Goal: Check status: Check status

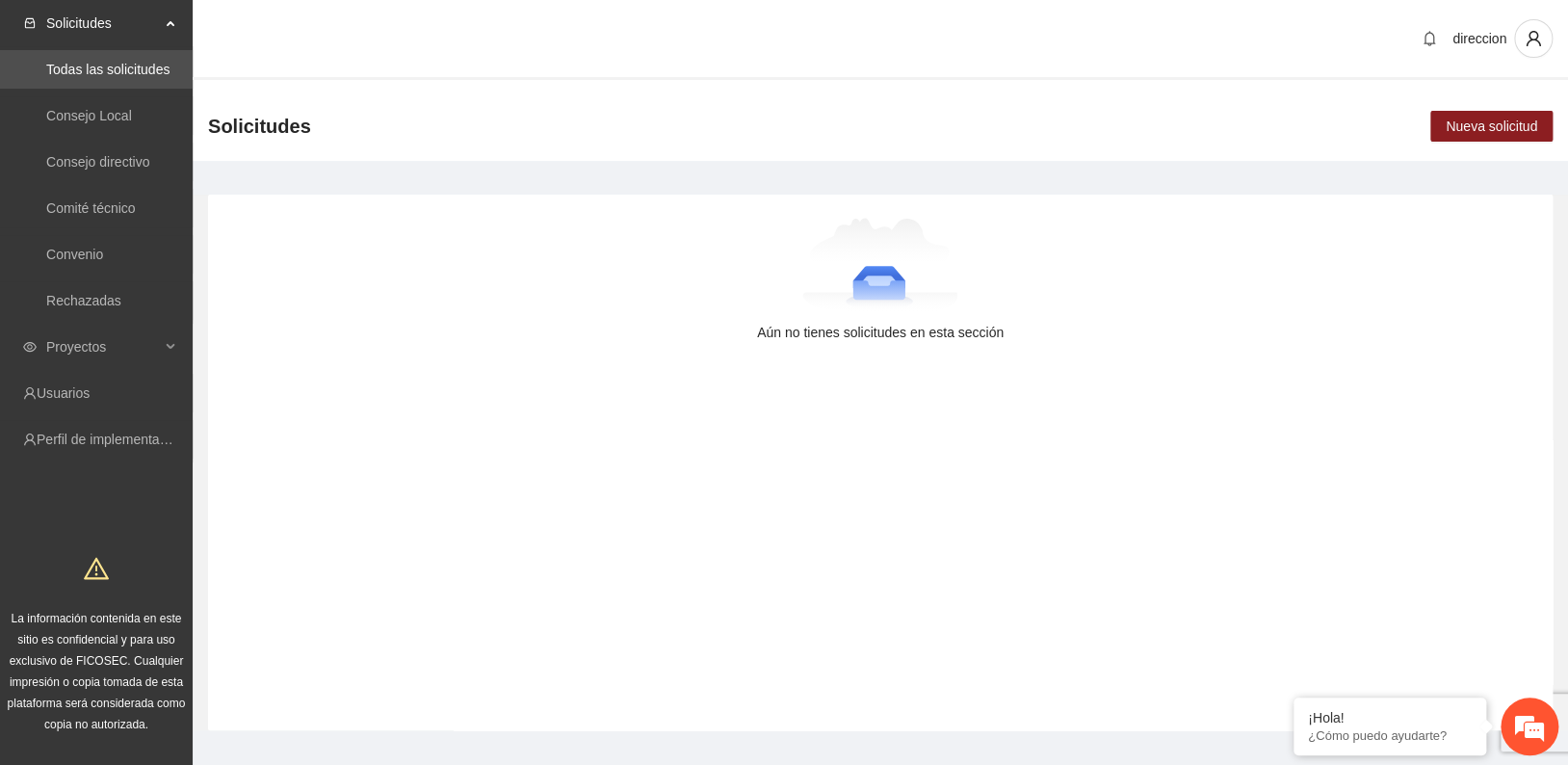
click at [899, 419] on div "Aún no tienes solicitudes en esta sección" at bounding box center [881, 462] width 1345 height 536
click at [110, 343] on span "Proyectos" at bounding box center [103, 346] width 114 height 39
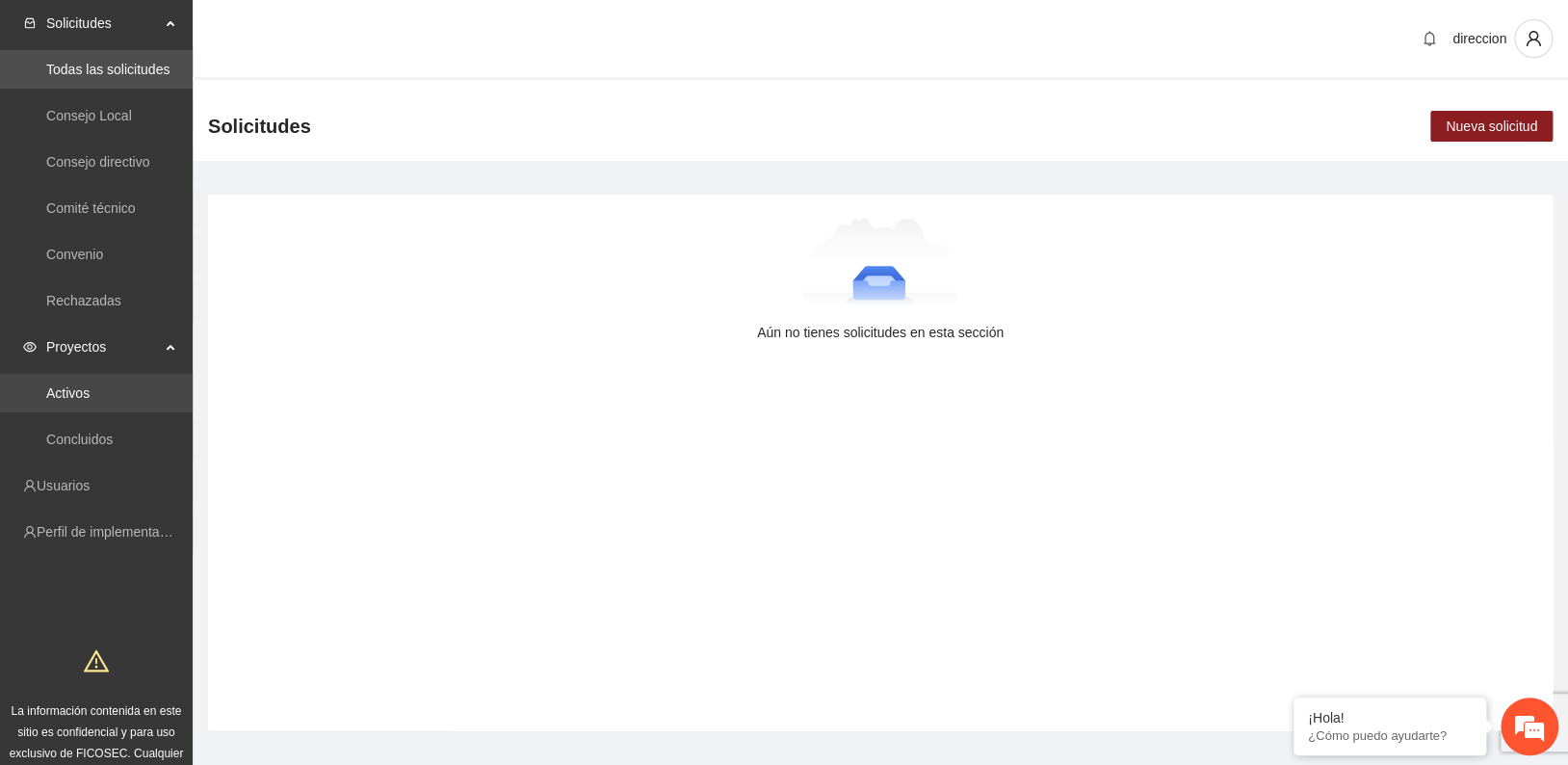
click at [85, 400] on link "Activos" at bounding box center [67, 392] width 43 height 15
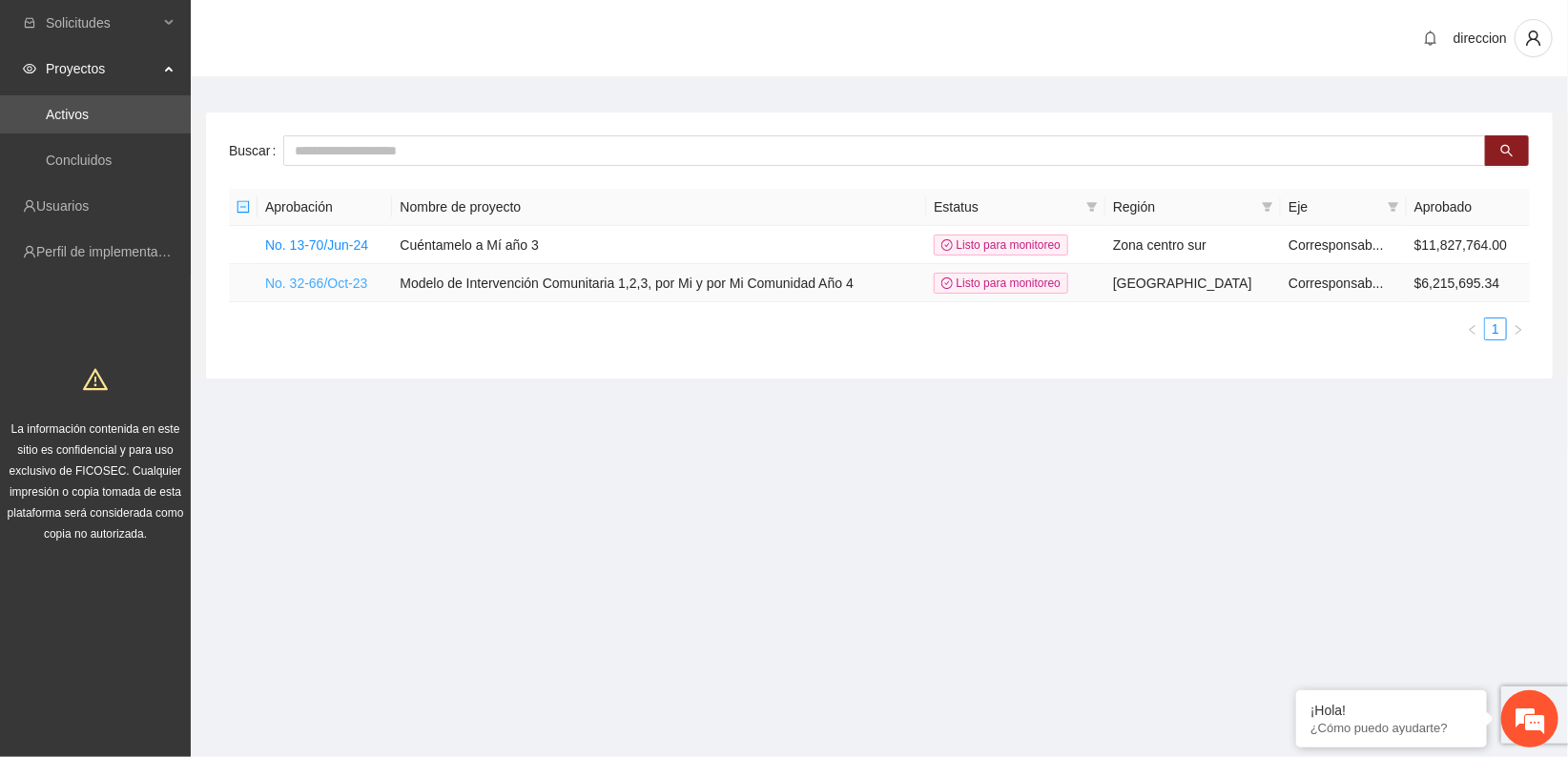
click at [341, 284] on link "No. 32-66/Oct-23" at bounding box center [316, 282] width 102 height 15
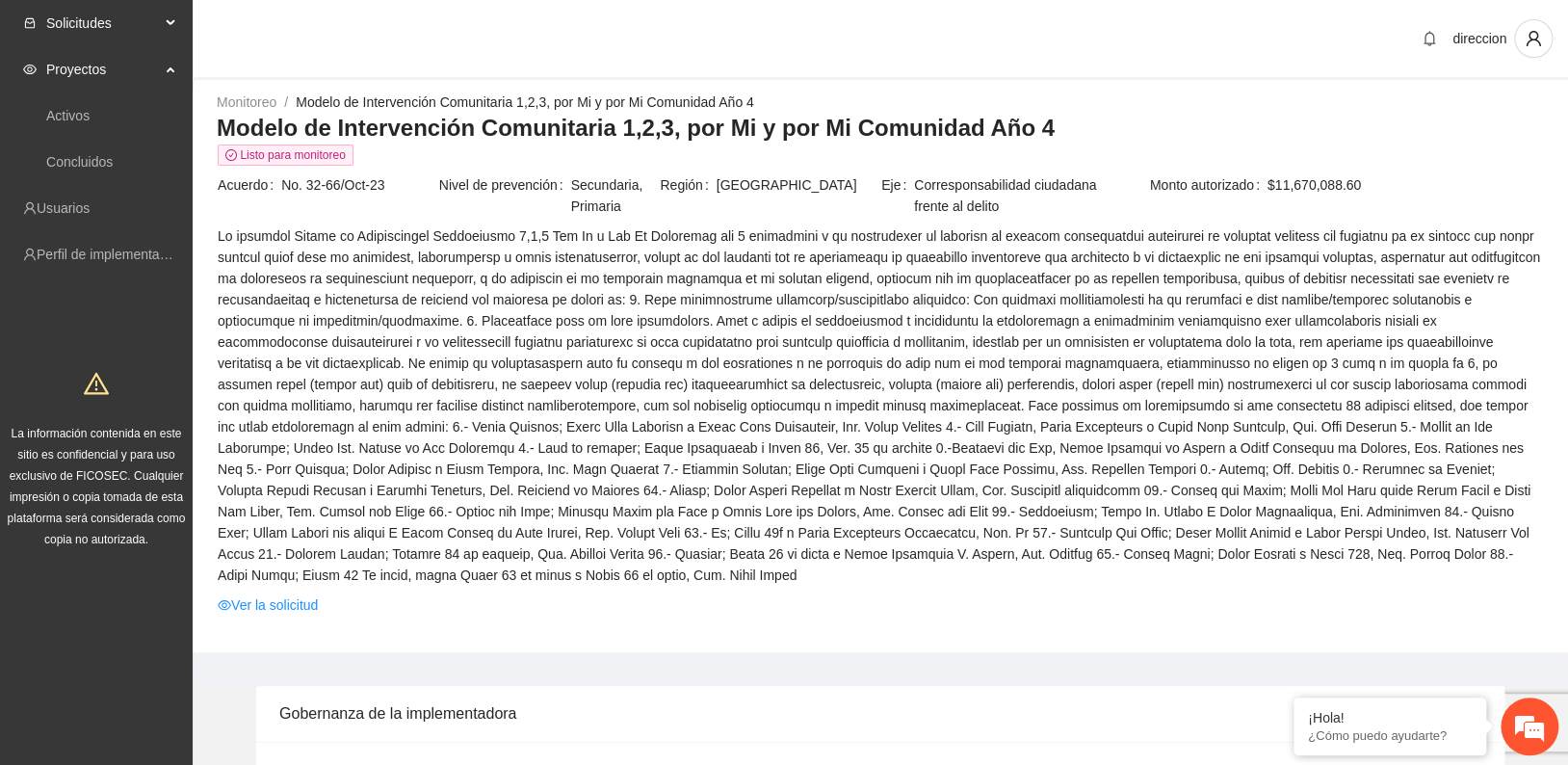
click at [86, 22] on span "Solicitudes" at bounding box center [103, 23] width 114 height 39
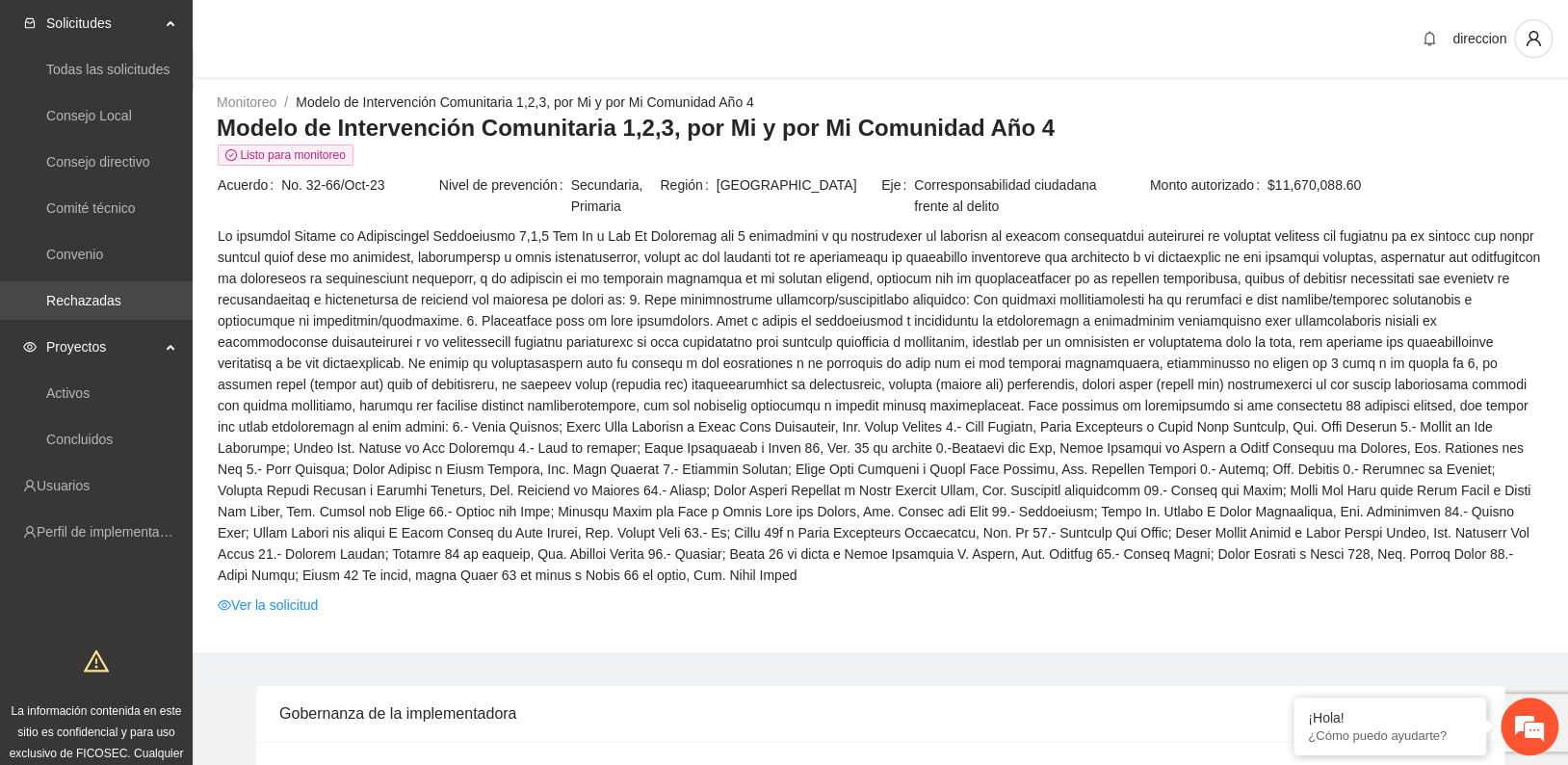
click at [89, 297] on link "Rechazadas" at bounding box center [83, 300] width 75 height 15
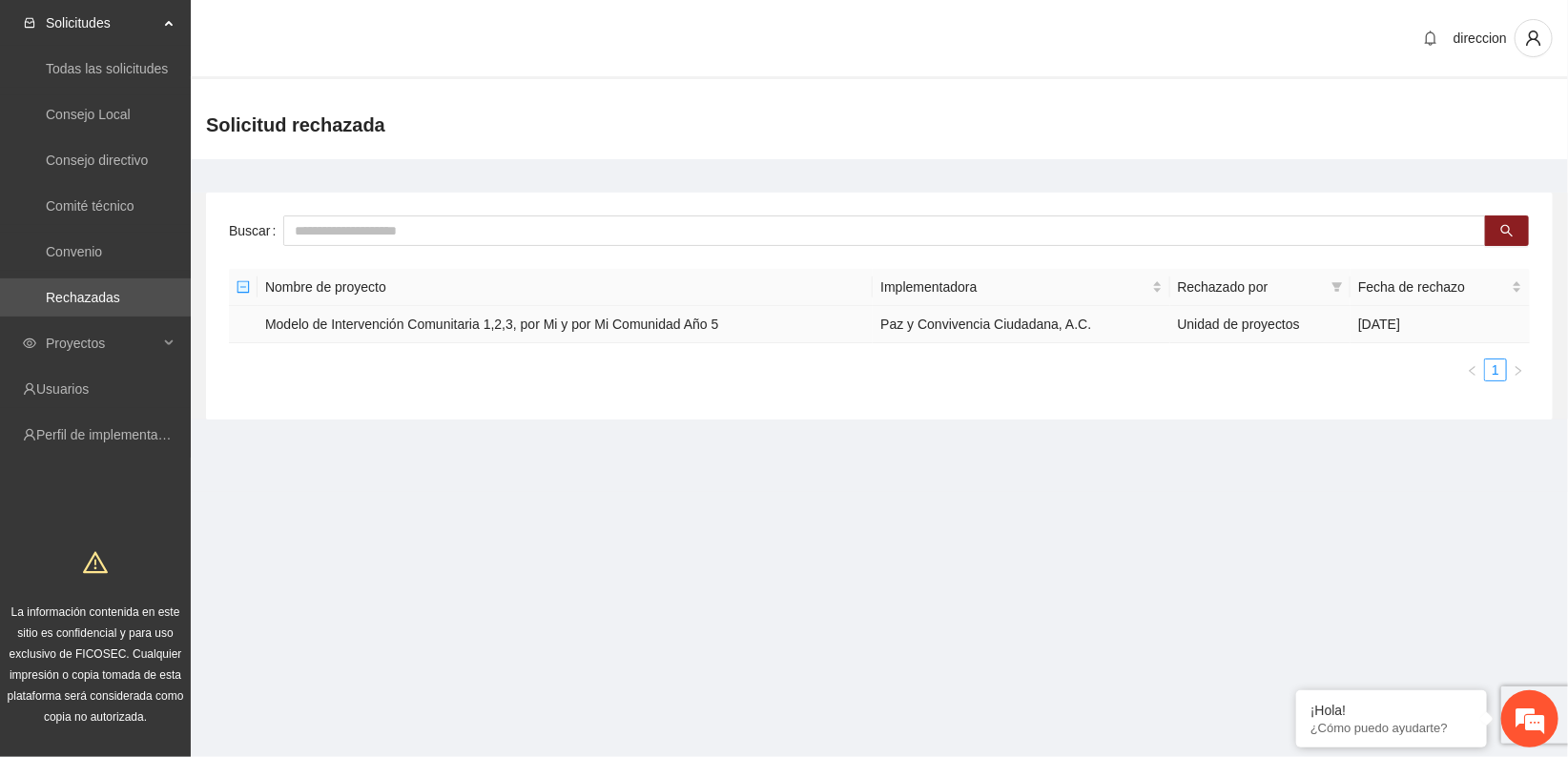
click at [500, 317] on td "Modelo de Intervención Comunitaria 1,2,3, por Mi y por Mi Comunidad Año 5" at bounding box center [565, 325] width 615 height 38
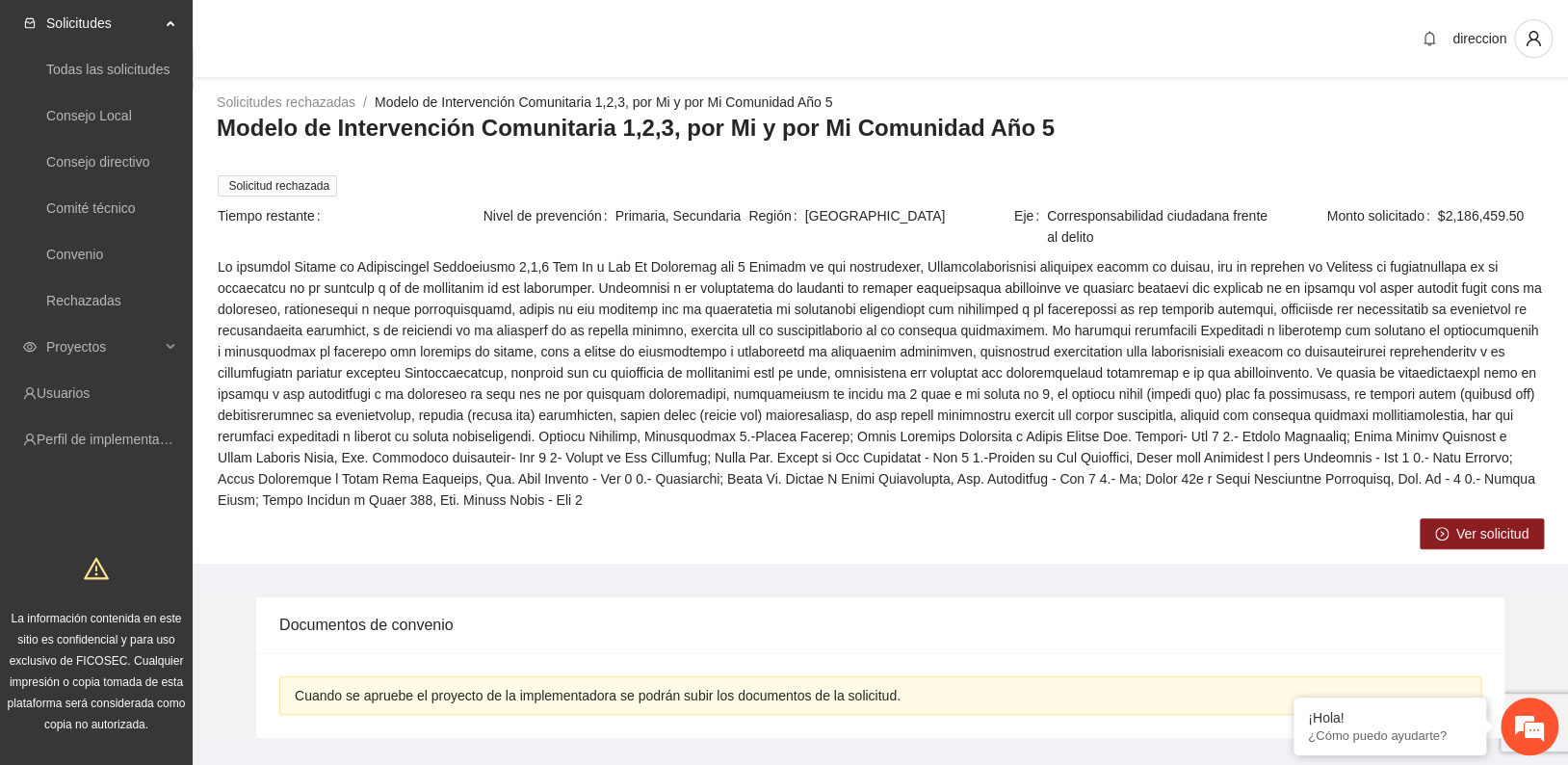
click at [1481, 533] on span "Ver solicitud" at bounding box center [1492, 533] width 72 height 21
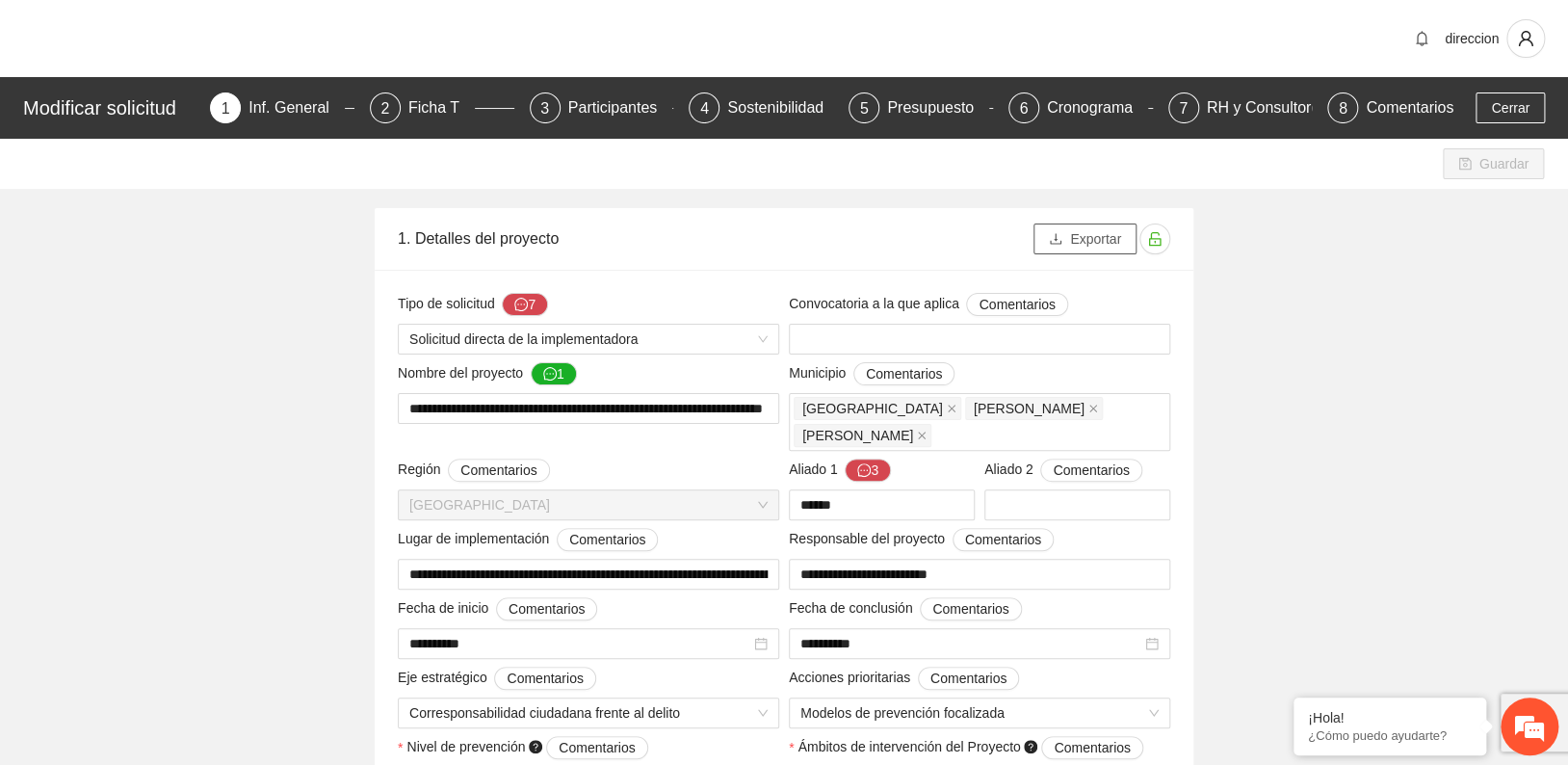
click at [1070, 237] on button "Exportar" at bounding box center [1084, 238] width 103 height 31
click at [437, 114] on div "Ficha T" at bounding box center [442, 108] width 67 height 31
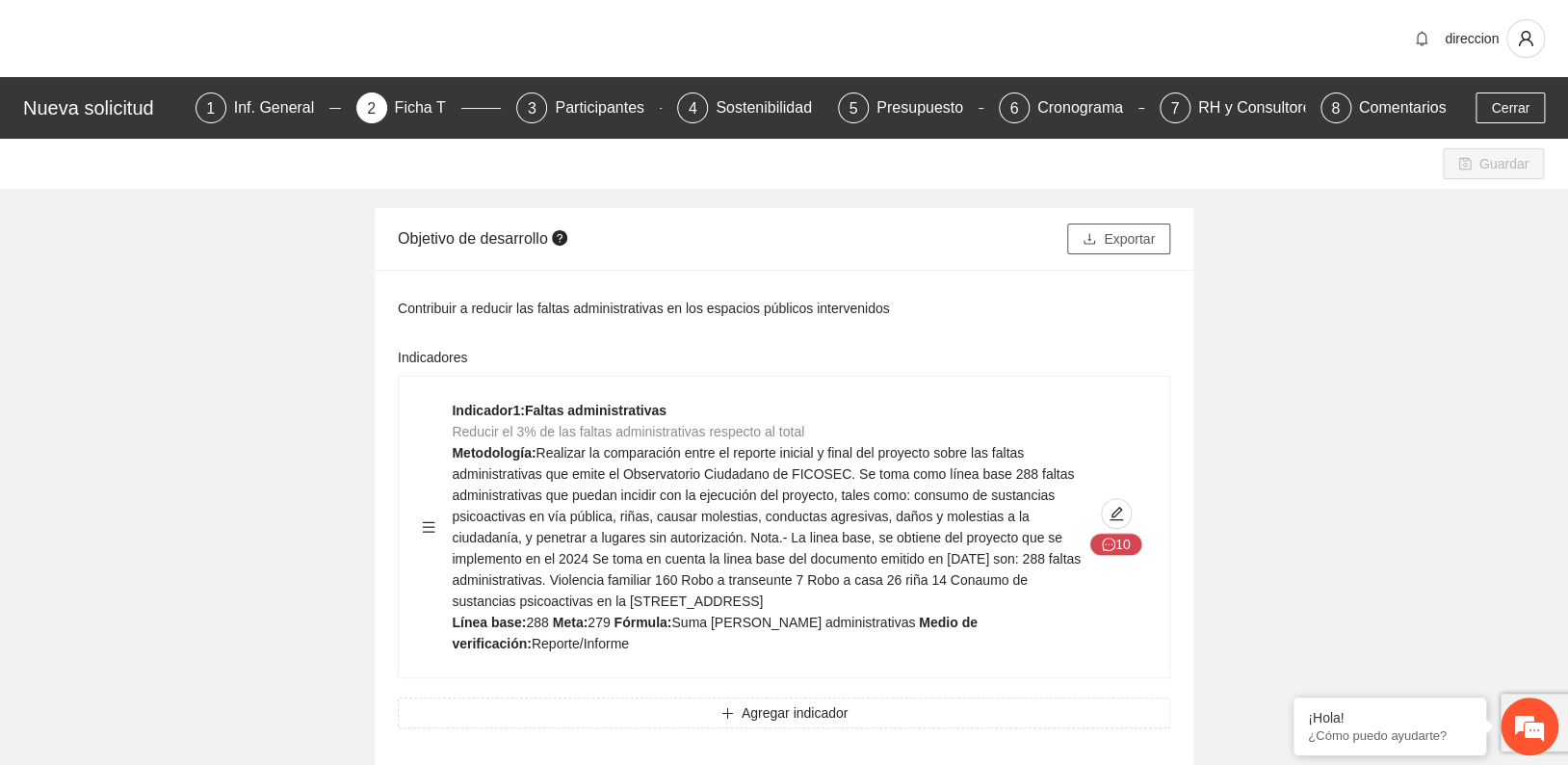
click at [1119, 249] on button "Exportar" at bounding box center [1118, 238] width 103 height 31
click at [555, 104] on div "3 Participantes" at bounding box center [589, 108] width 146 height 31
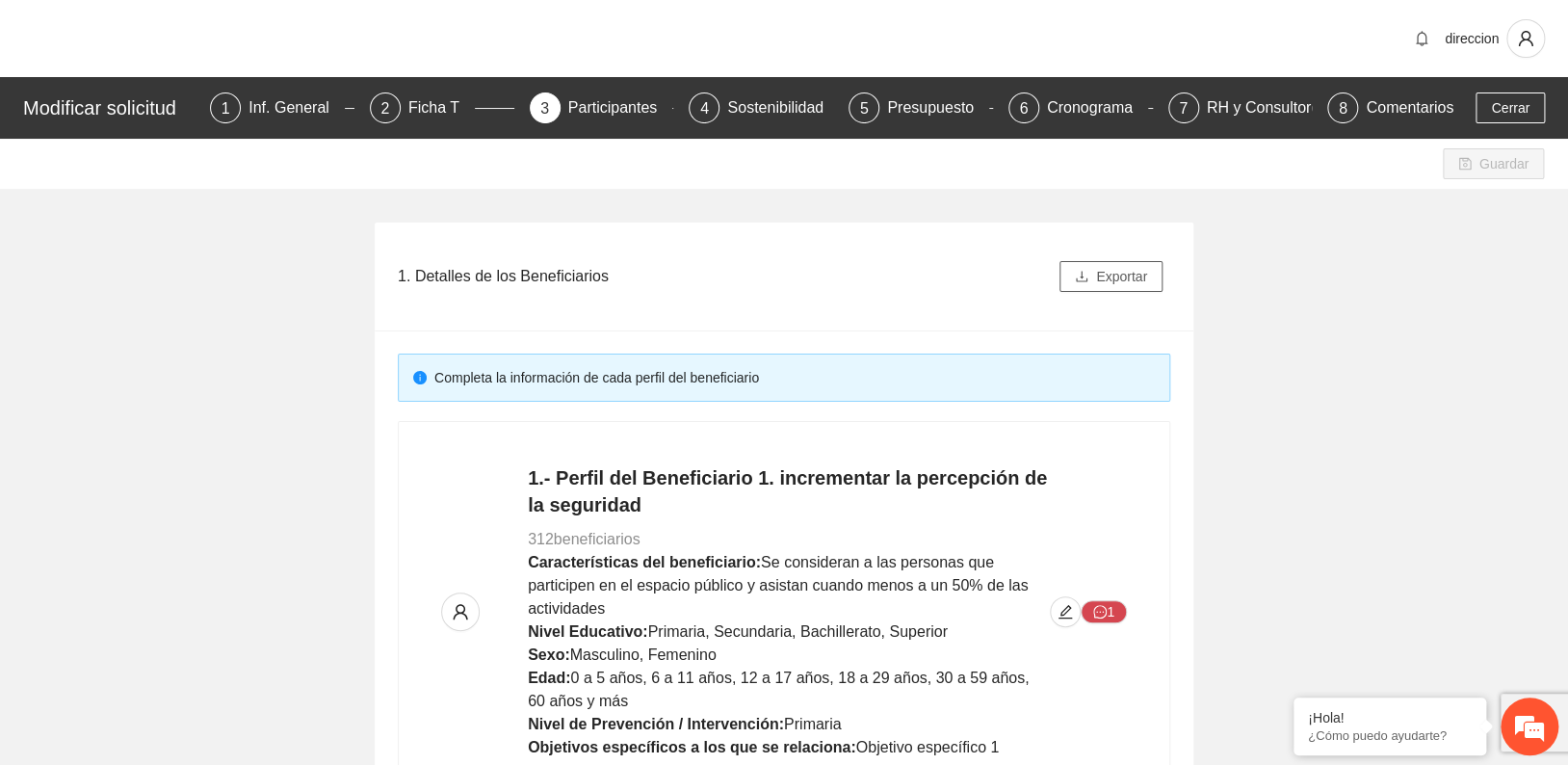
click at [1148, 274] on button "Exportar" at bounding box center [1110, 276] width 103 height 31
click at [717, 184] on div "Guardar" at bounding box center [784, 164] width 1568 height 50
click at [733, 106] on div "Sostenibilidad" at bounding box center [783, 108] width 112 height 31
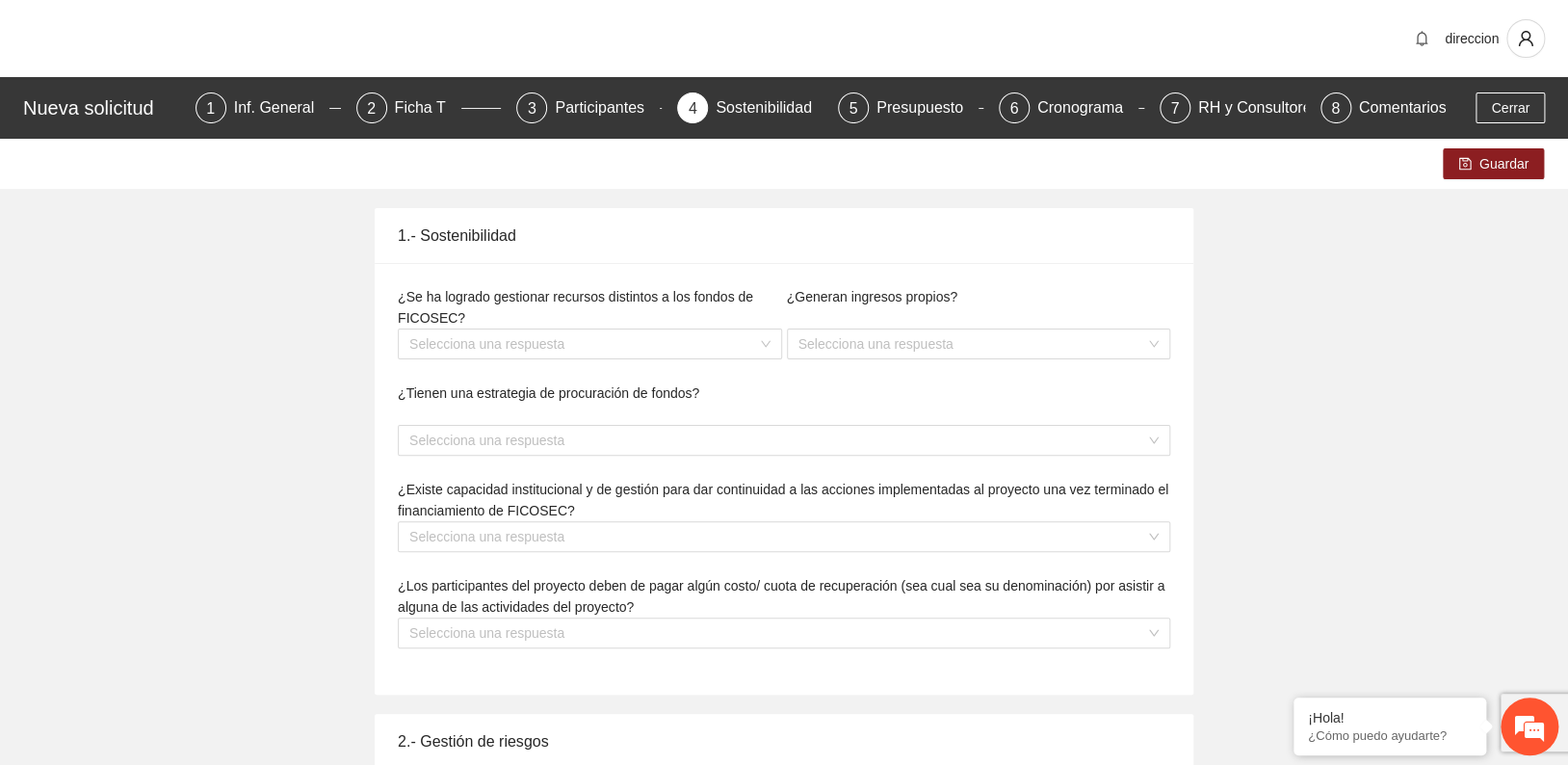
click at [740, 102] on div "Sostenibilidad" at bounding box center [772, 108] width 112 height 31
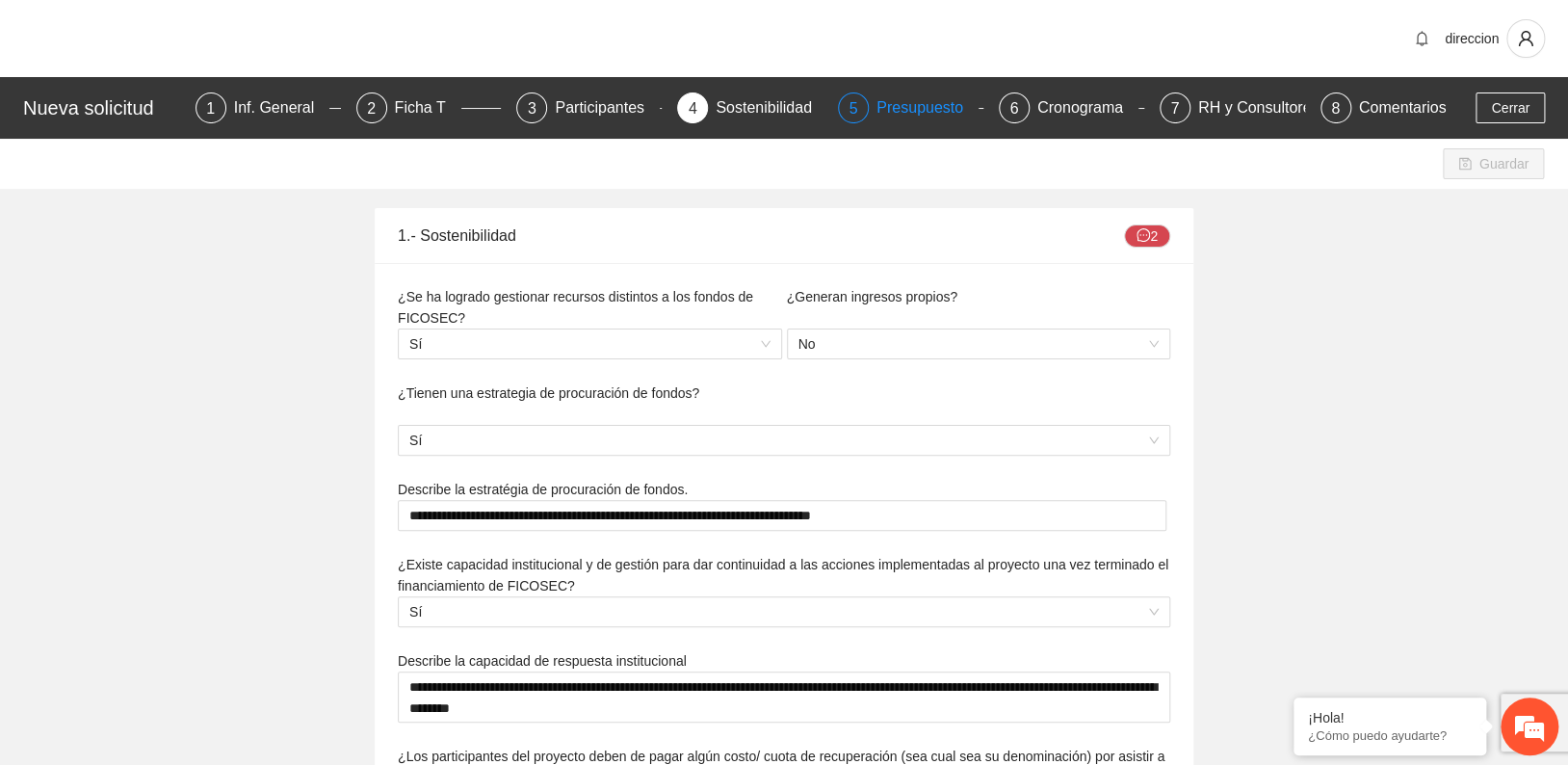
click at [917, 108] on div "Presupuesto" at bounding box center [928, 108] width 102 height 31
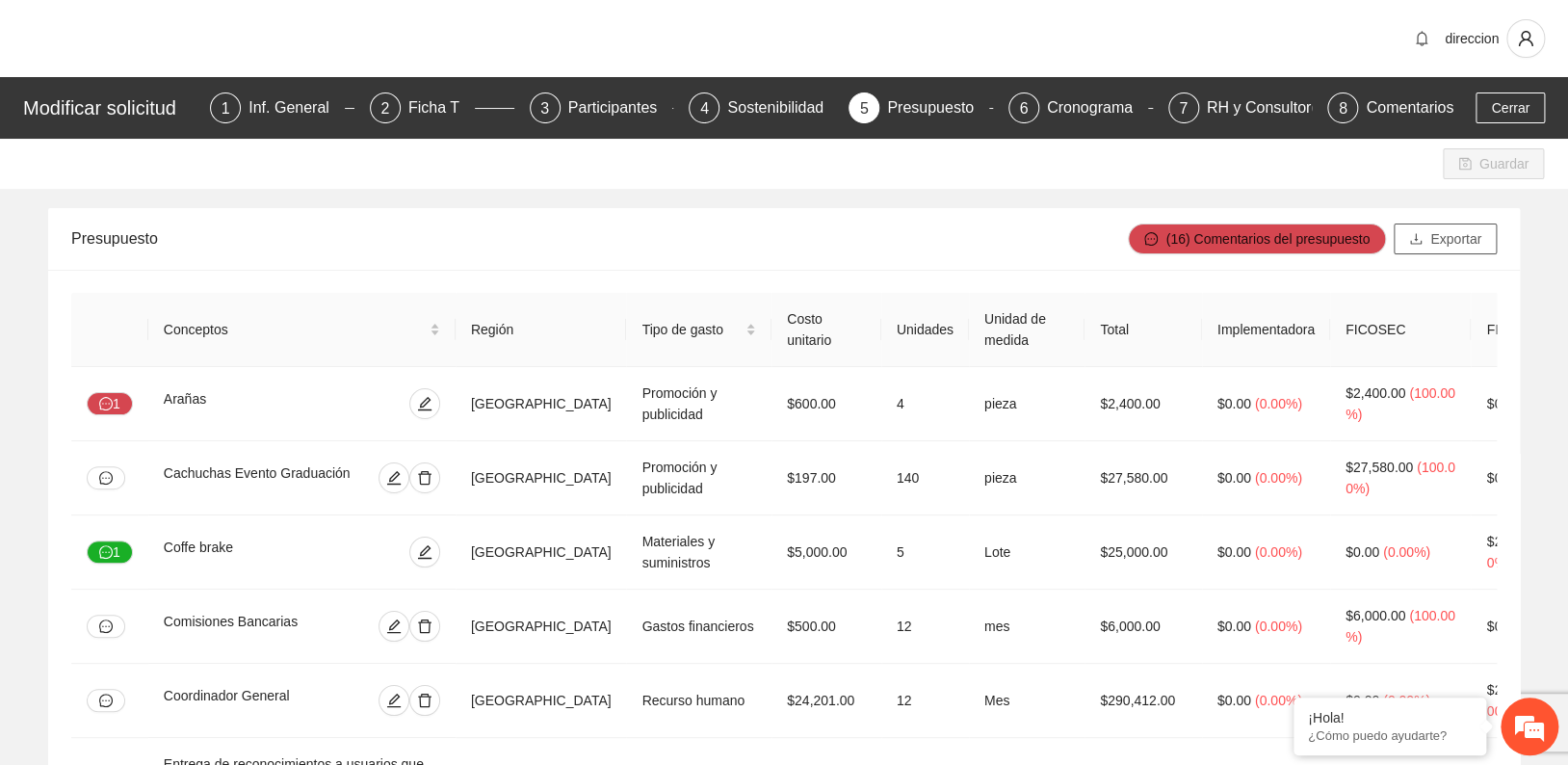
click at [1444, 245] on span "Exportar" at bounding box center [1455, 238] width 51 height 21
click at [1054, 107] on div "Cronograma" at bounding box center [1097, 108] width 101 height 31
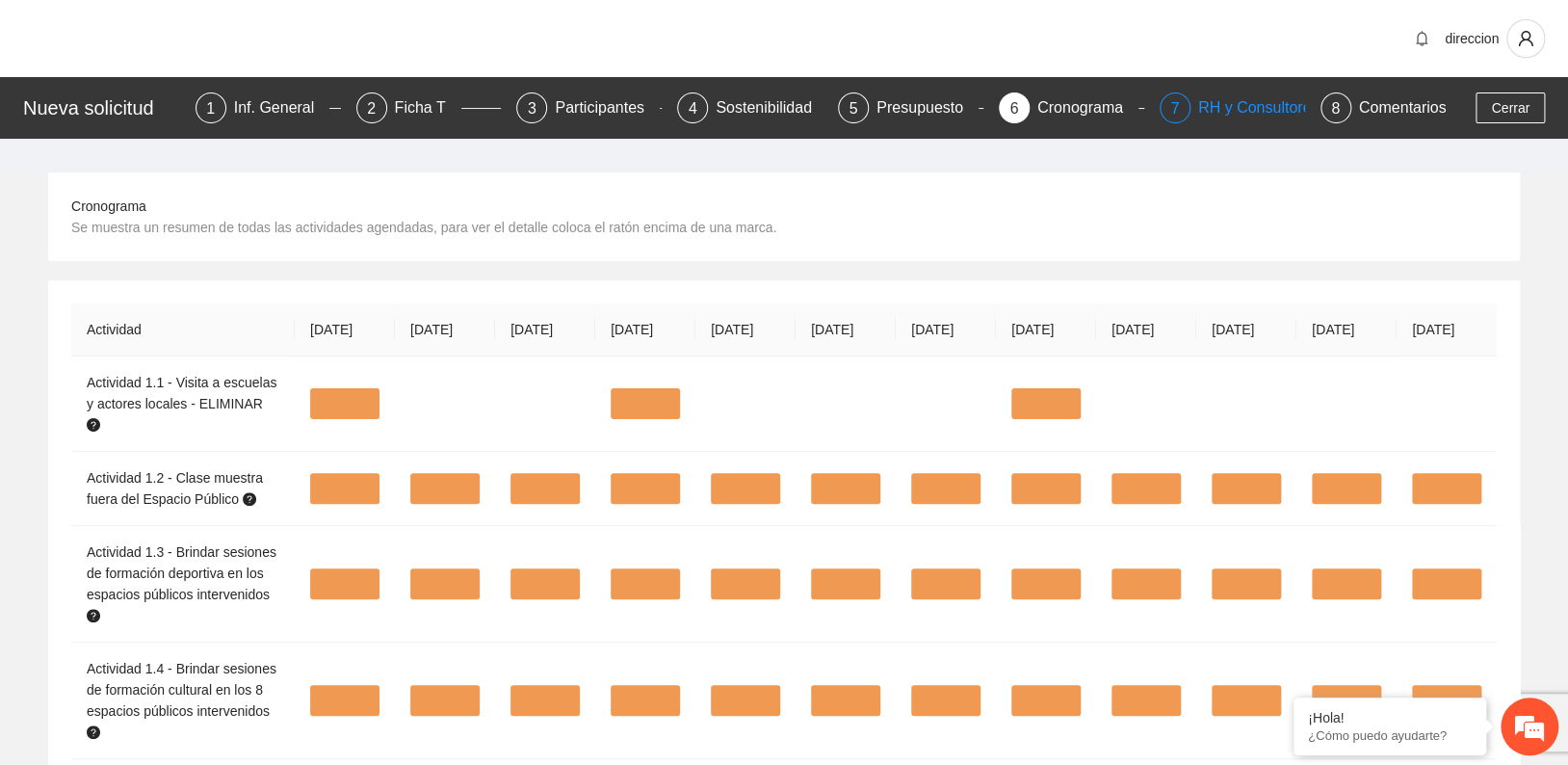
click at [1199, 100] on div "RH y Consultores" at bounding box center [1267, 108] width 136 height 31
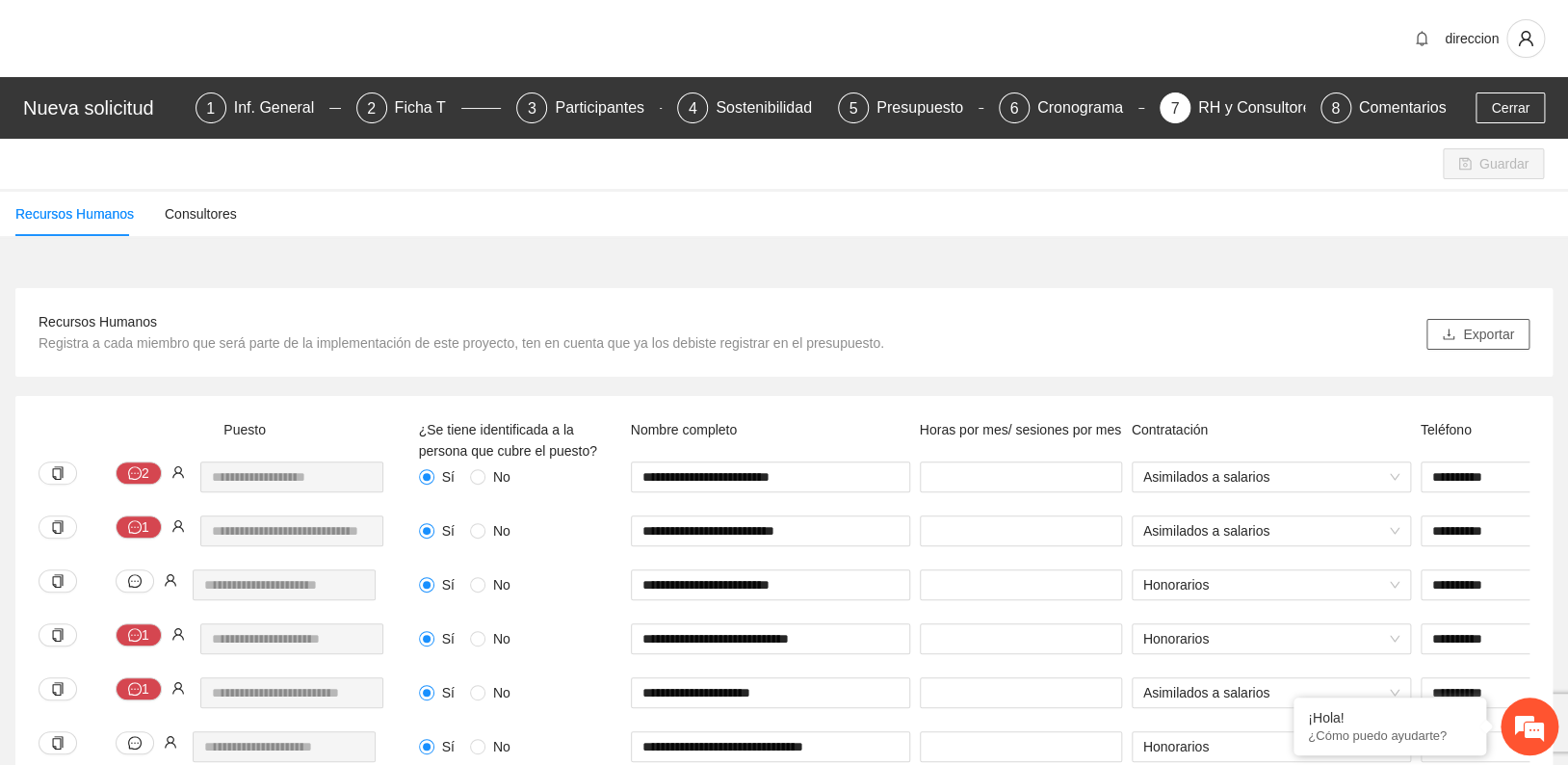
click at [1443, 330] on icon "download" at bounding box center [1449, 334] width 14 height 14
click at [910, 146] on div "Guardar" at bounding box center [784, 164] width 1568 height 50
click at [758, 108] on div "Sostenibilidad" at bounding box center [772, 108] width 112 height 31
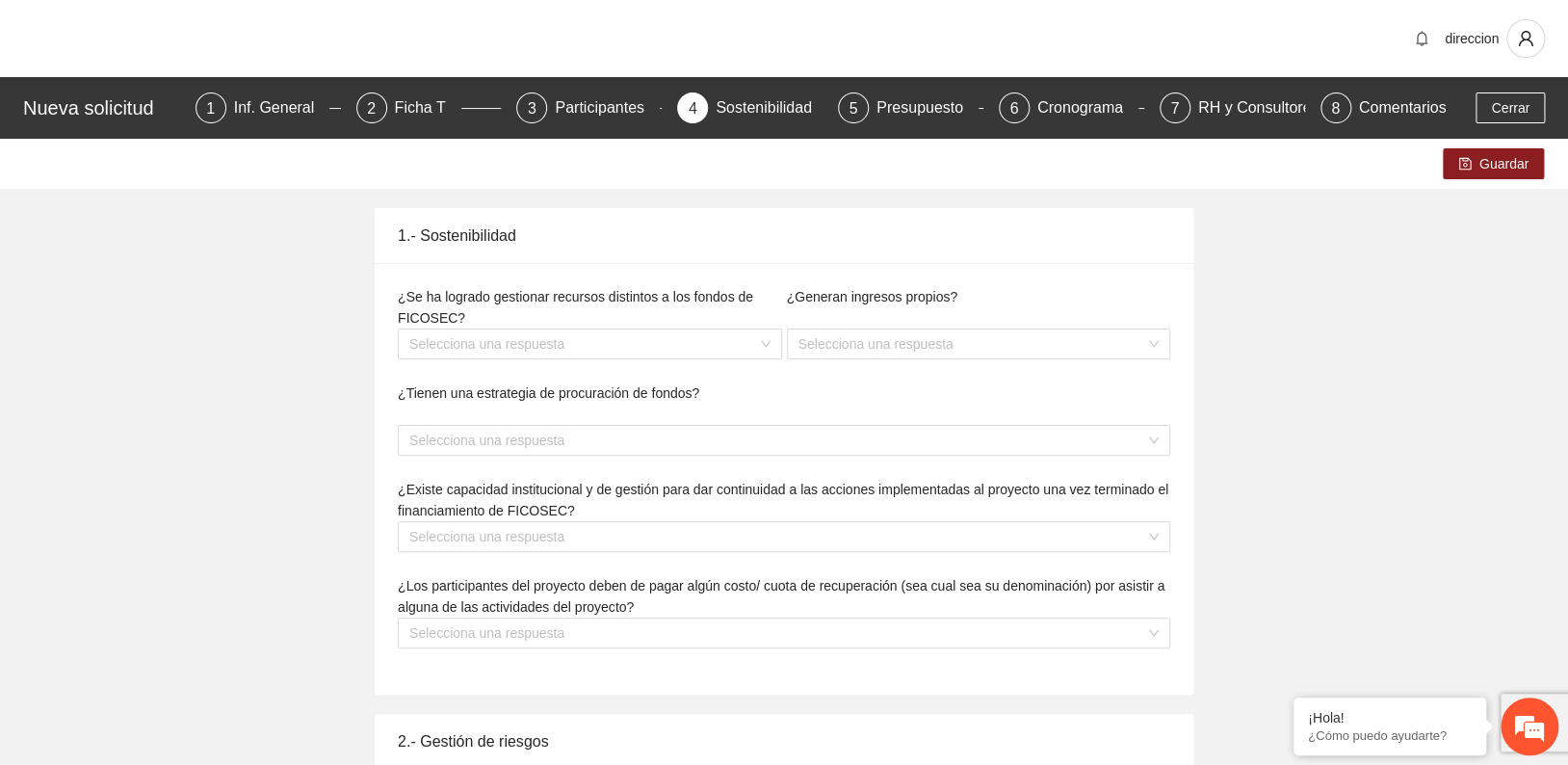
type textarea "**********"
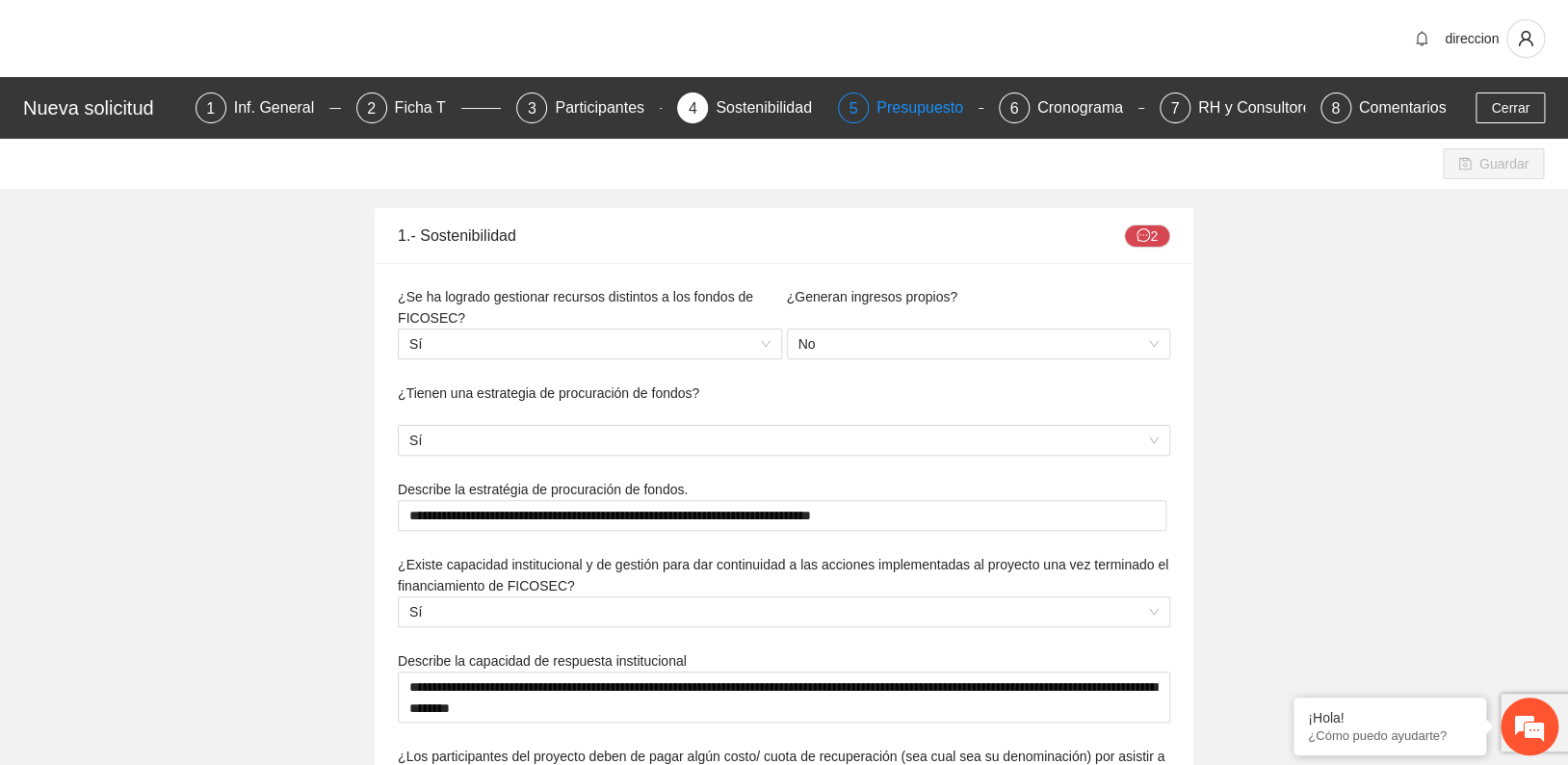
click at [917, 105] on div "Presupuesto" at bounding box center [928, 108] width 102 height 31
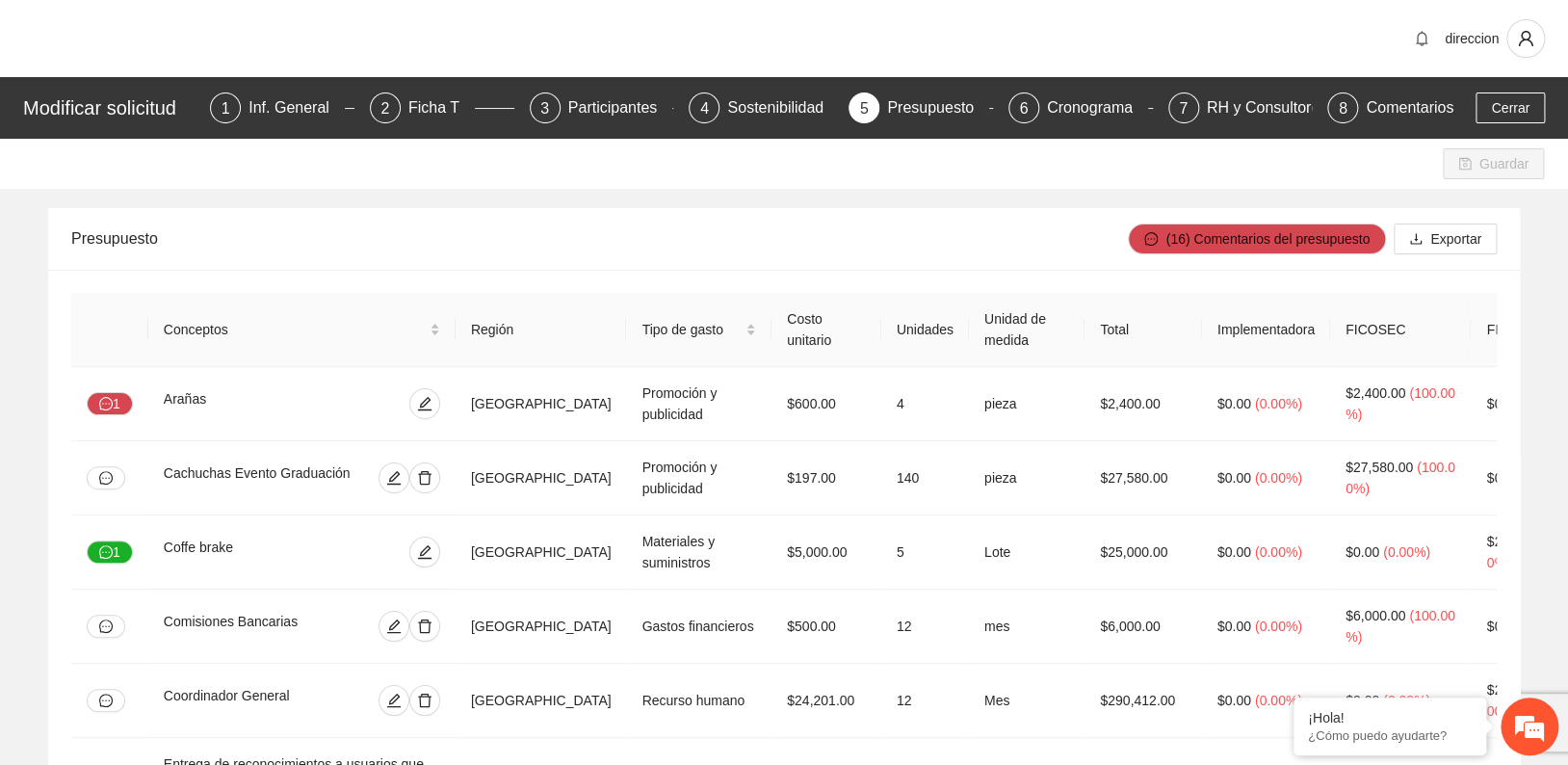
click at [1080, 111] on div "Cronograma" at bounding box center [1097, 108] width 101 height 31
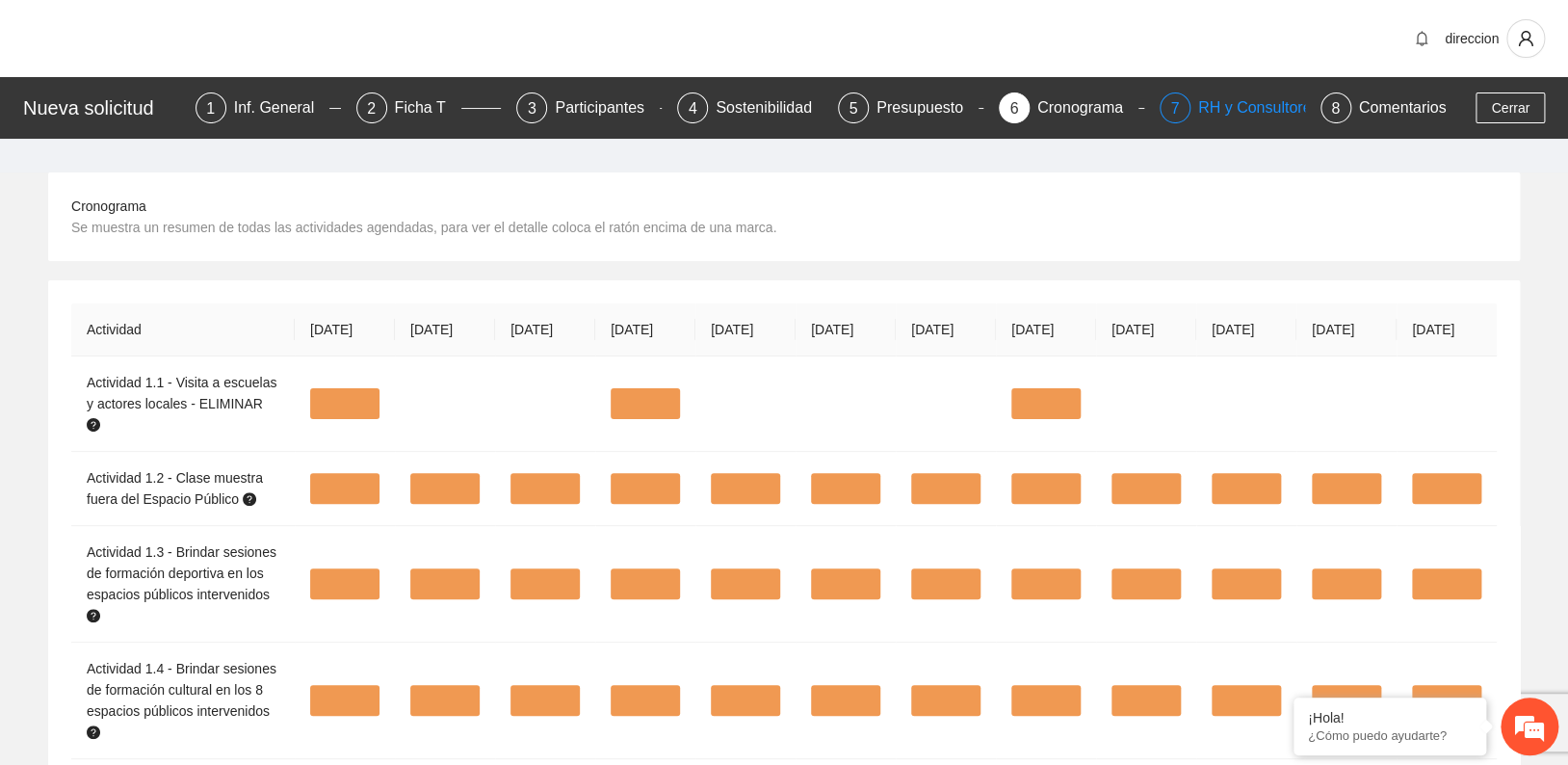
click at [1220, 102] on div "RH y Consultores" at bounding box center [1267, 108] width 136 height 31
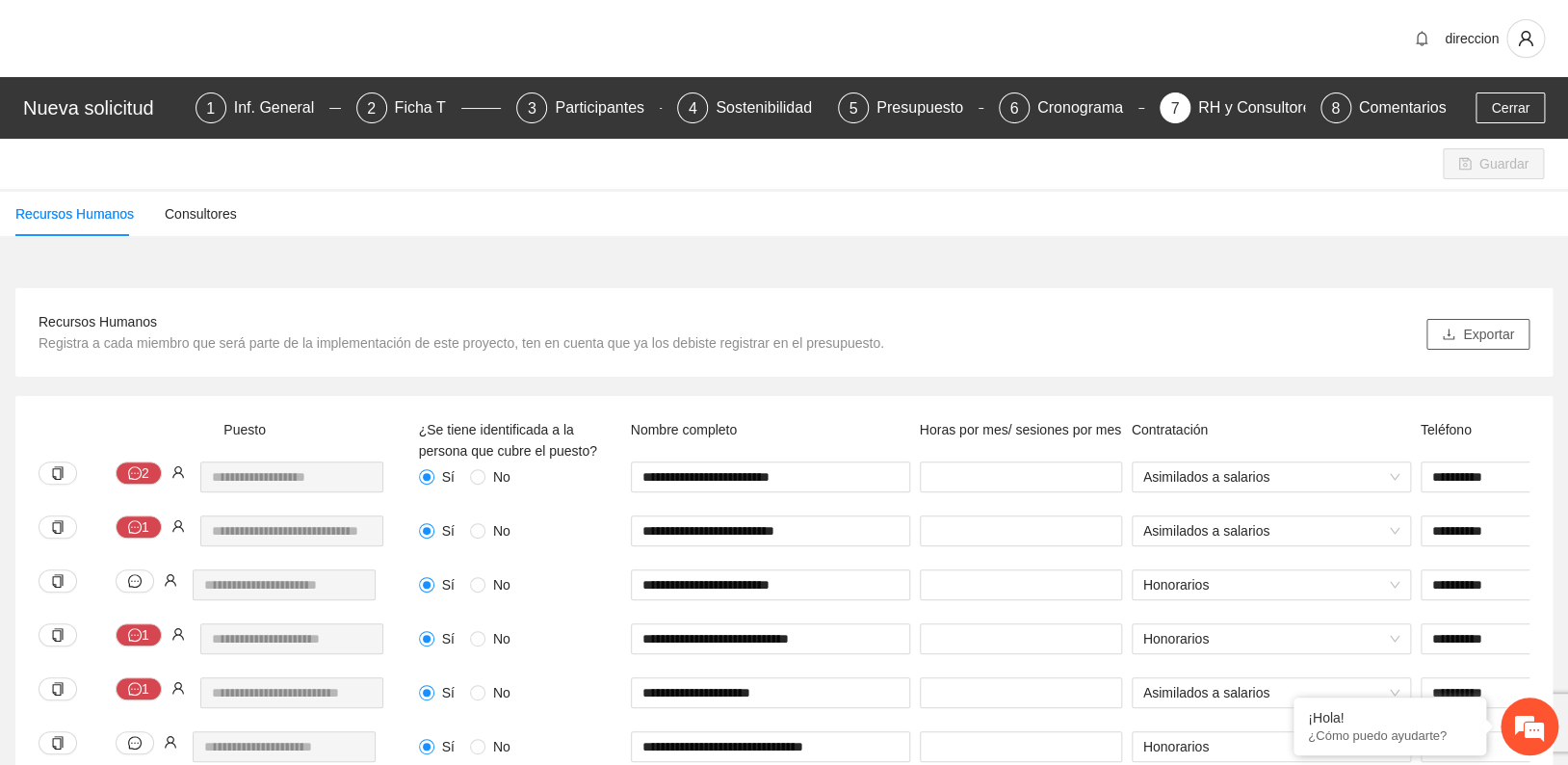
click at [1482, 334] on span "Exportar" at bounding box center [1488, 334] width 51 height 21
click at [1558, 179] on div "Guardar" at bounding box center [784, 164] width 1568 height 50
click at [1382, 112] on div "Comentarios" at bounding box center [1403, 108] width 88 height 31
